Goal: Information Seeking & Learning: Find specific fact

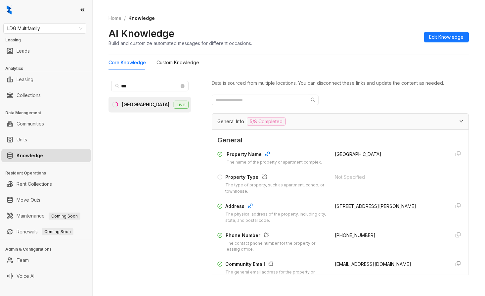
scroll to position [575, 0]
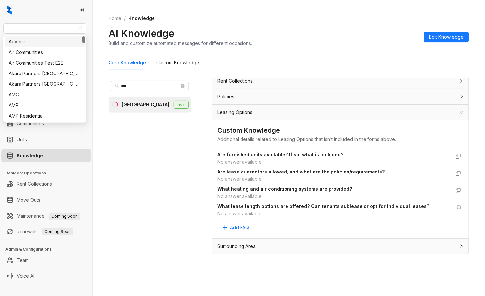
drag, startPoint x: 47, startPoint y: 27, endPoint x: -19, endPoint y: 28, distance: 65.5
click at [0, 28] on html "LDG Multifamily Leasing Leads Analytics Leasing Collections Data Management Com…" at bounding box center [242, 148] width 485 height 296
click at [37, 29] on span "LDG Multifamily" at bounding box center [44, 28] width 75 height 10
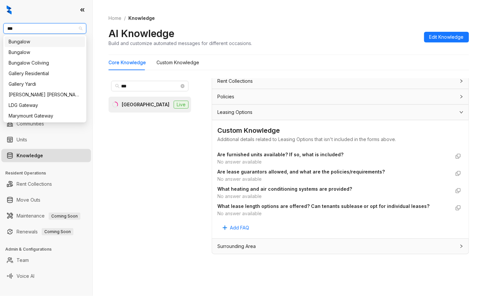
type input "****"
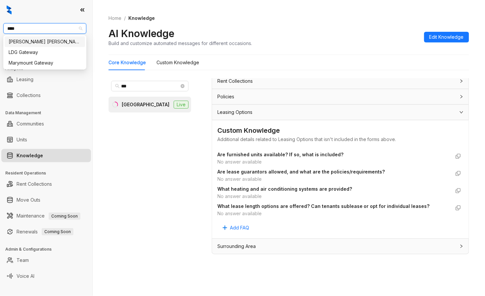
click at [36, 39] on div "[PERSON_NAME] [PERSON_NAME]" at bounding box center [45, 41] width 72 height 7
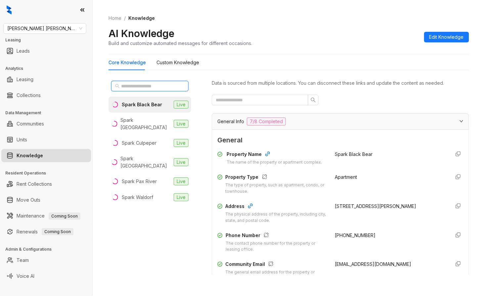
click at [147, 86] on input "text" at bounding box center [150, 85] width 58 height 7
click at [137, 101] on div "Spark Black Bear" at bounding box center [142, 104] width 40 height 7
click at [138, 89] on input "text" at bounding box center [150, 85] width 58 height 7
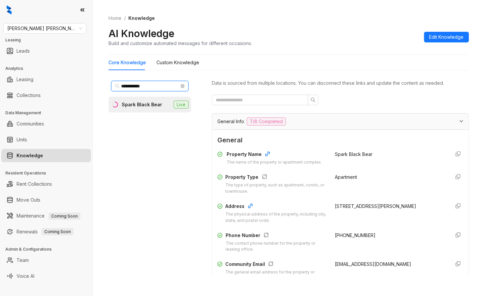
type input "**********"
click at [141, 101] on div "Spark Black Bear" at bounding box center [142, 104] width 40 height 7
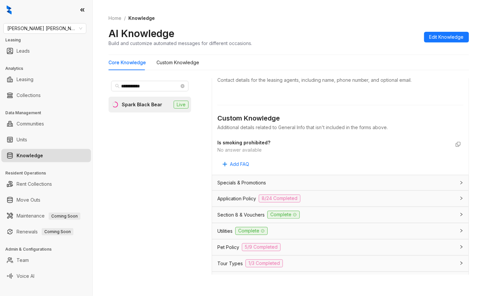
scroll to position [367, 0]
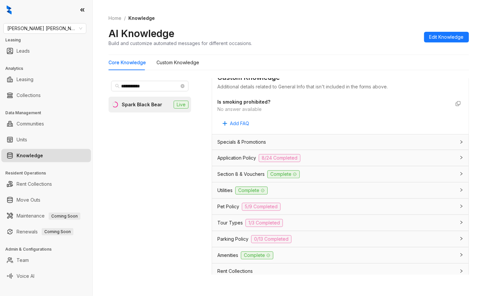
click at [224, 191] on span "Utilities" at bounding box center [224, 190] width 15 height 7
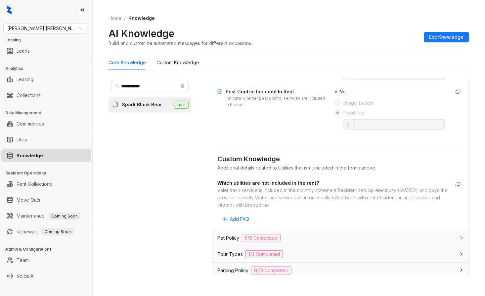
scroll to position [661, 0]
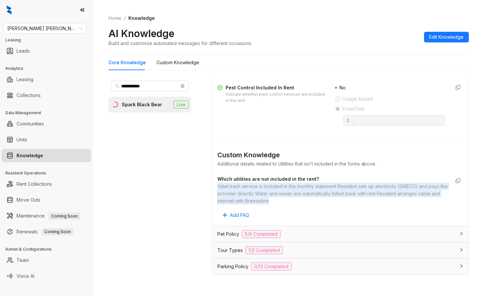
drag, startPoint x: 299, startPoint y: 201, endPoint x: 213, endPoint y: 187, distance: 86.8
click at [213, 187] on div "General Electricity Included In Rent No Usage-Based Fixed Fee Water Included In…" at bounding box center [340, 64] width 257 height 321
copy div "Valet trash service is included in the monthly statement Resident sets up elect…"
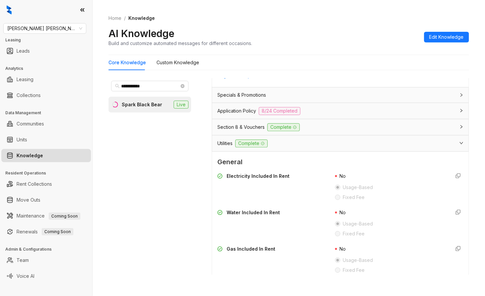
scroll to position [410, 0]
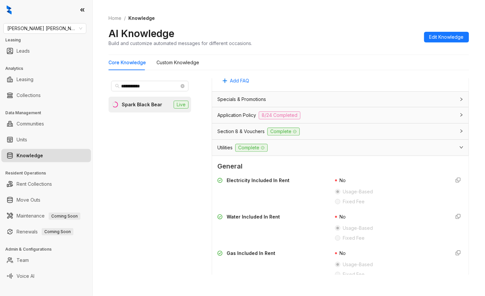
click at [233, 113] on span "Application Policy" at bounding box center [236, 114] width 39 height 7
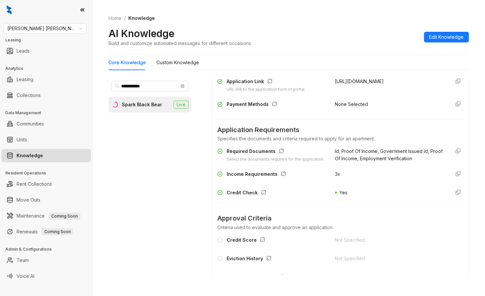
scroll to position [474, 0]
